Goal: Task Accomplishment & Management: Manage account settings

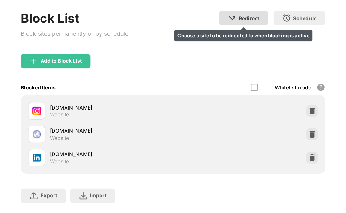
scroll to position [66, 0]
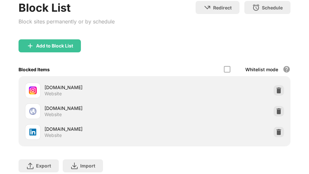
click at [278, 127] on div at bounding box center [278, 132] width 10 height 10
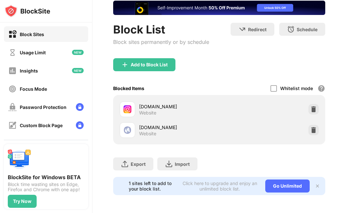
scroll to position [0, 0]
click at [160, 68] on div "Add to Block List" at bounding box center [144, 64] width 62 height 13
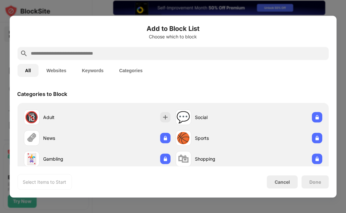
click at [126, 60] on div "All Websites Keywords Categories" at bounding box center [173, 70] width 312 height 21
click at [119, 55] on input "text" at bounding box center [178, 53] width 296 height 8
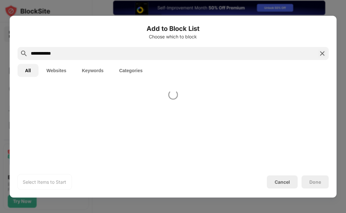
type input "**********"
click at [171, 103] on div at bounding box center [172, 124] width 327 height 81
click at [143, 112] on div at bounding box center [172, 124] width 327 height 81
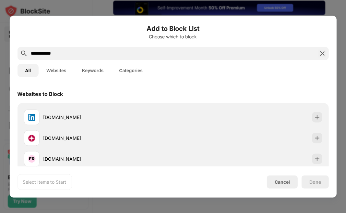
click at [119, 108] on div "Websites to Block [DOMAIN_NAME] [DOMAIN_NAME] [DOMAIN_NAME] [DOMAIN_NAME] [DOMA…" at bounding box center [172, 124] width 327 height 81
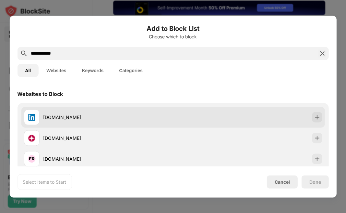
click at [126, 117] on div "[DOMAIN_NAME]" at bounding box center [108, 117] width 130 height 7
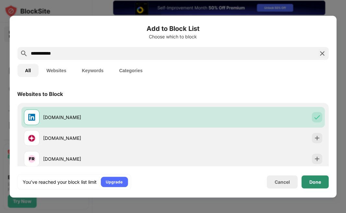
click at [308, 173] on div "Done" at bounding box center [316, 181] width 12 height 5
